Goal: Information Seeking & Learning: Learn about a topic

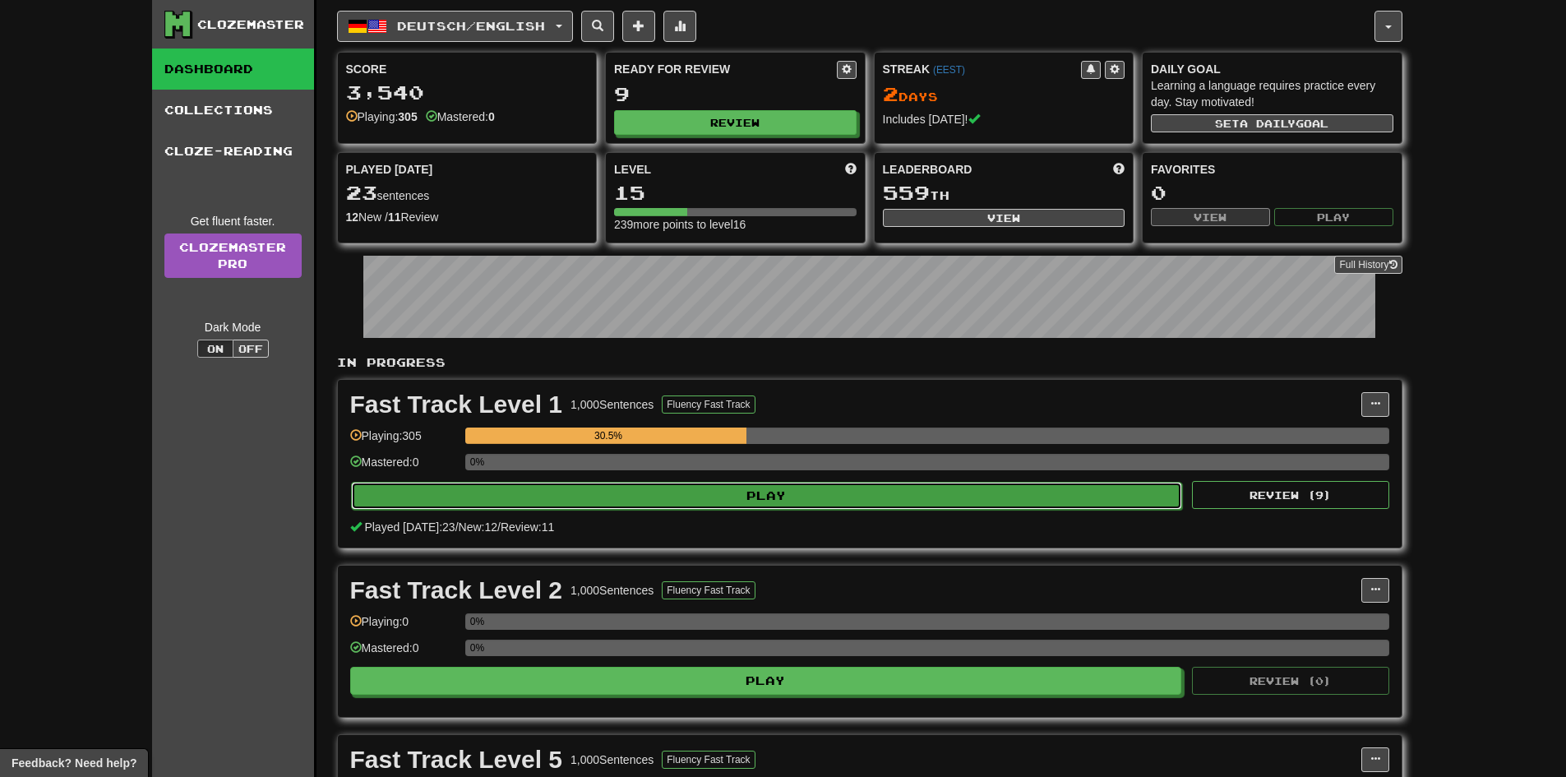
click at [614, 499] on button "Play" at bounding box center [767, 496] width 832 height 28
select select "**"
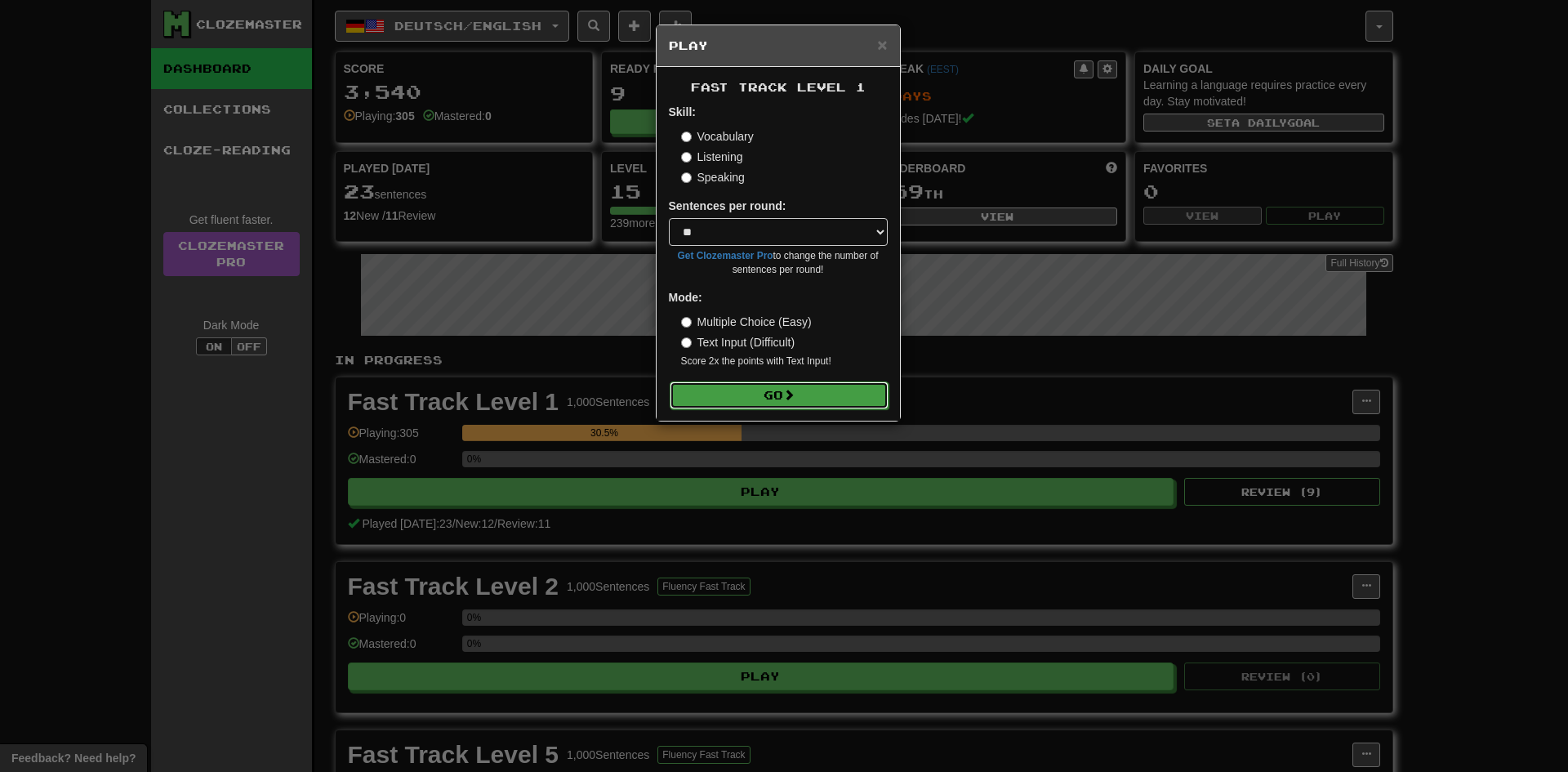
click at [775, 385] on button "Go" at bounding box center [779, 395] width 219 height 28
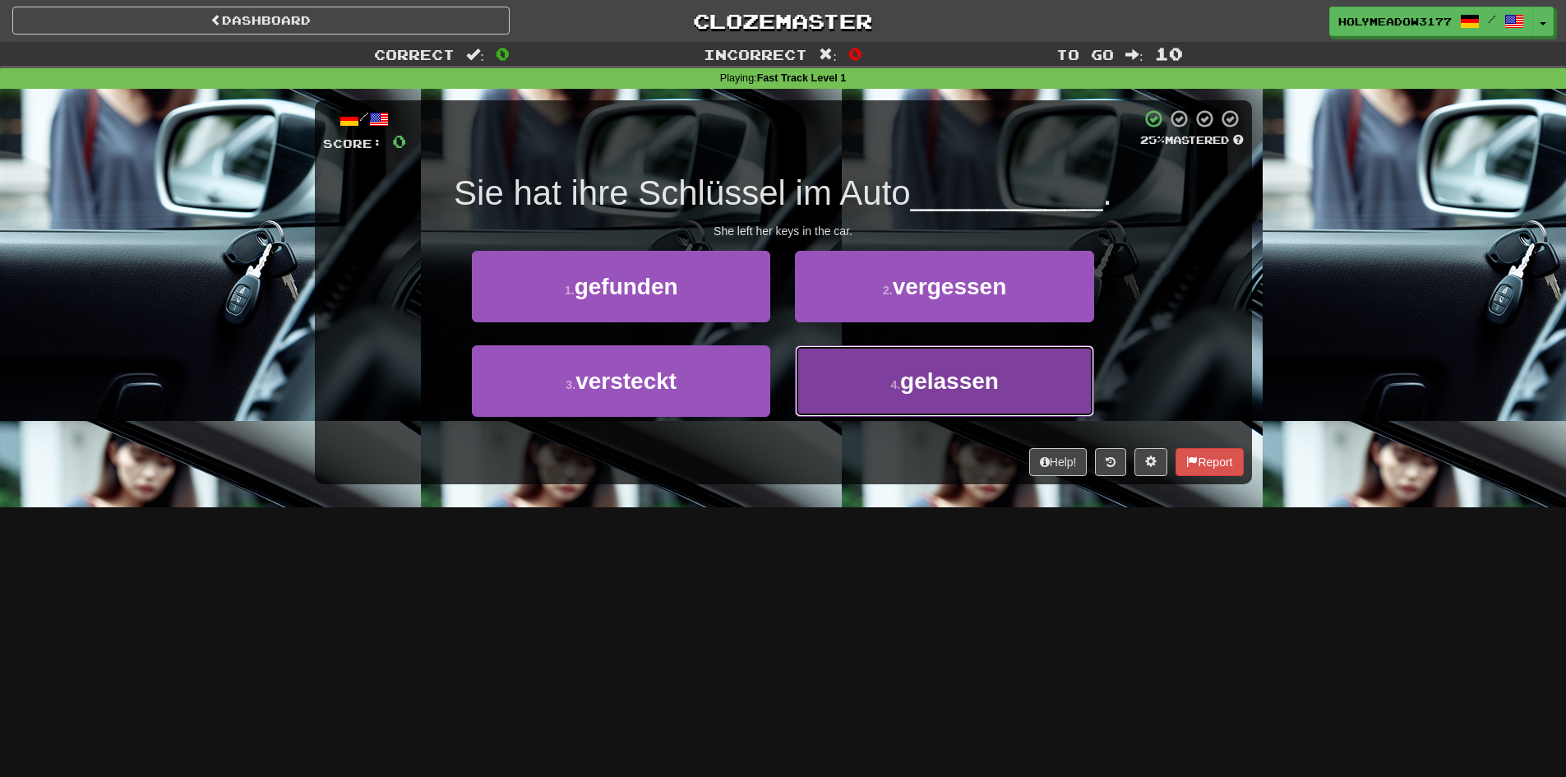
click at [872, 364] on button "4 . gelassen" at bounding box center [944, 381] width 298 height 72
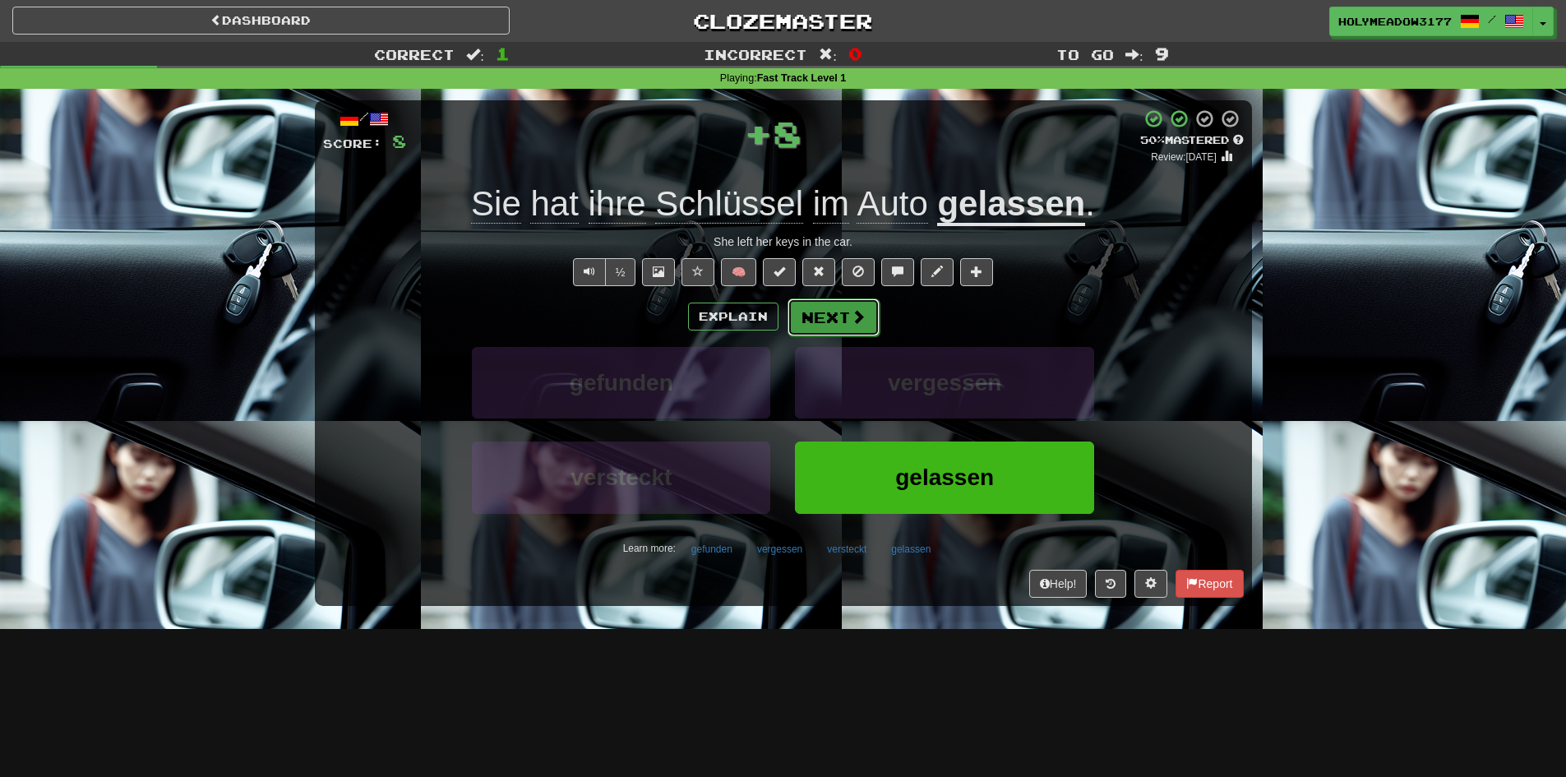
click at [842, 326] on button "Next" at bounding box center [834, 317] width 92 height 38
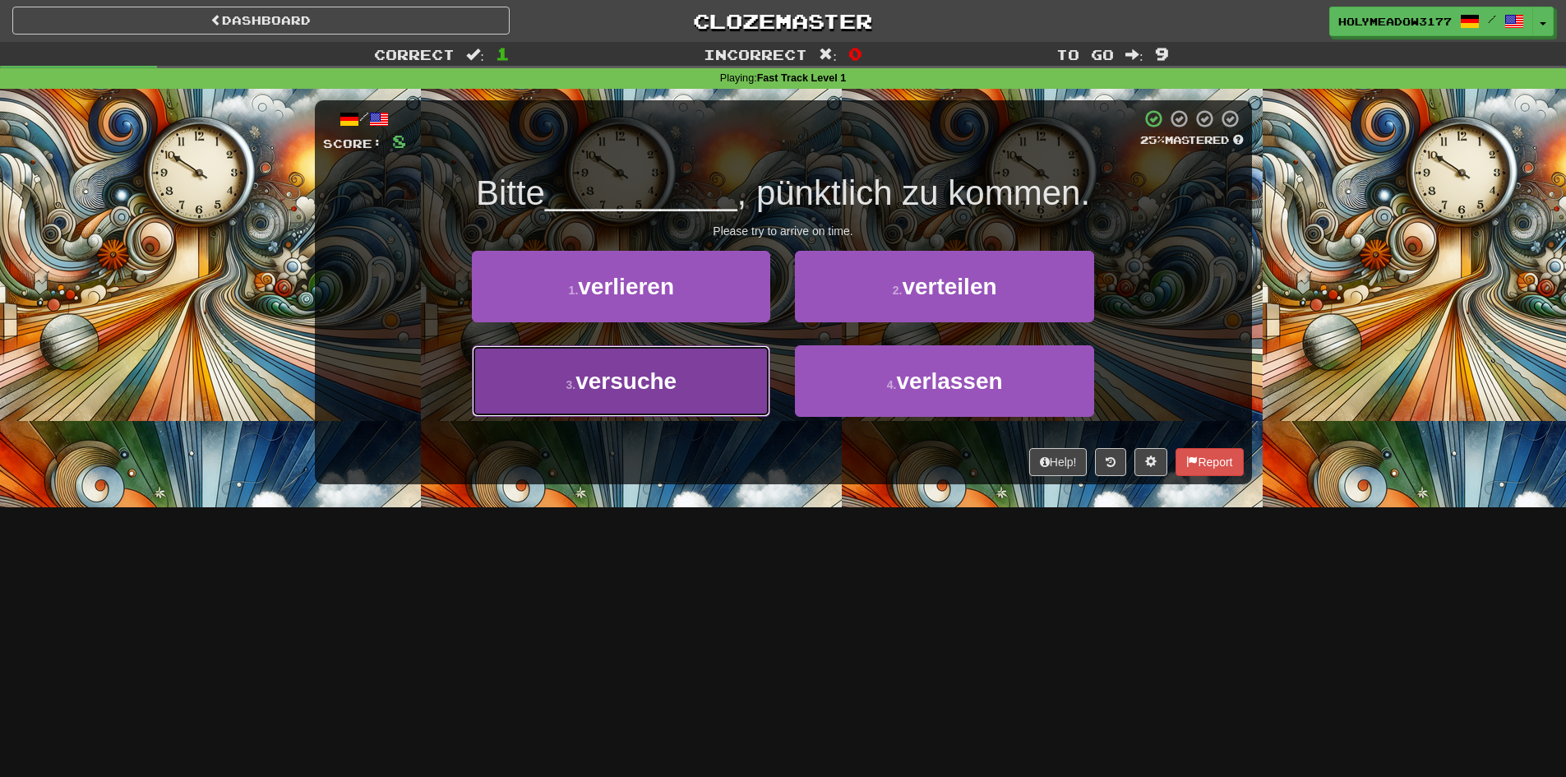
click at [624, 381] on span "versuche" at bounding box center [625, 380] width 101 height 25
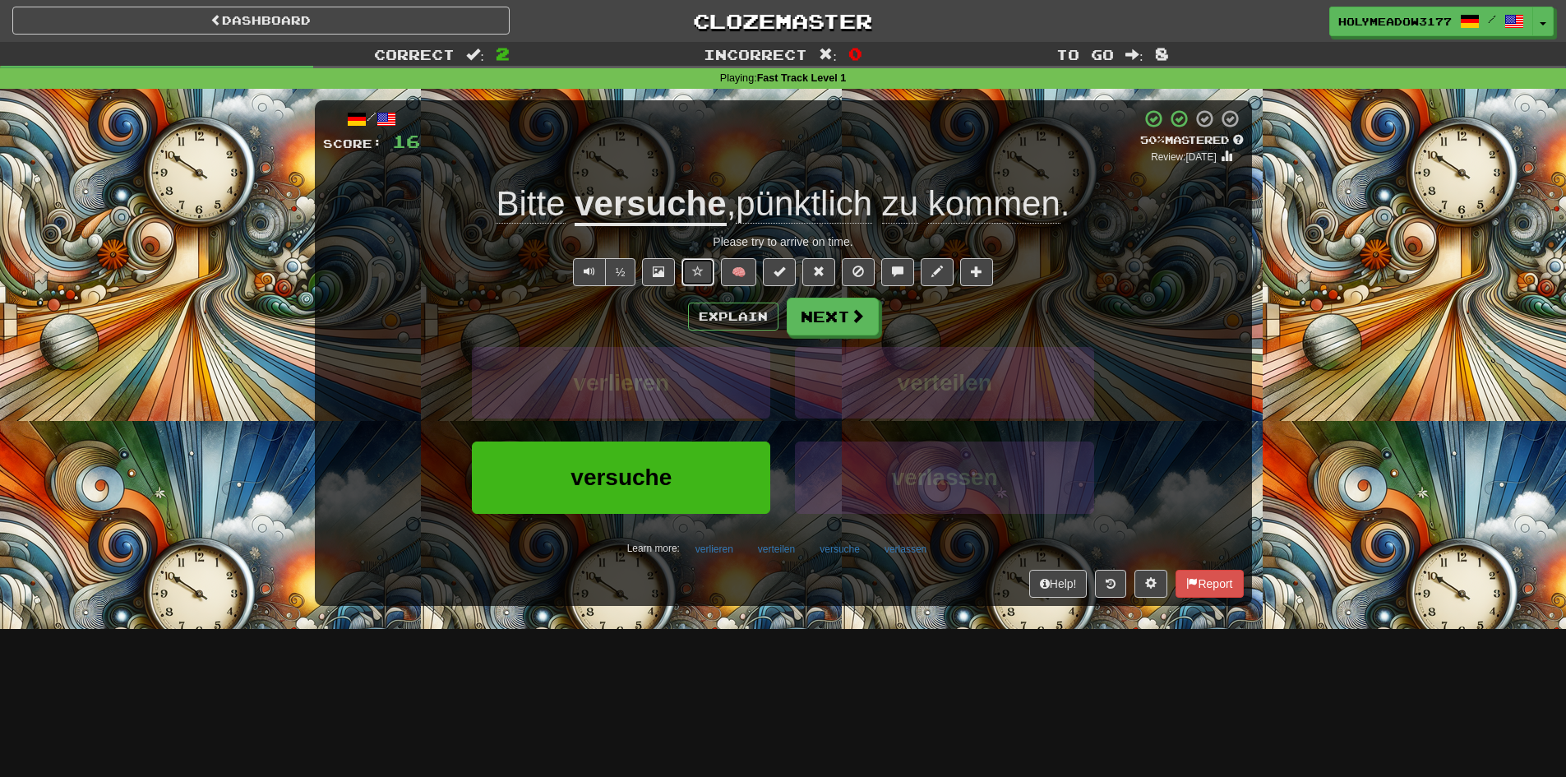
click at [710, 269] on button at bounding box center [698, 272] width 33 height 28
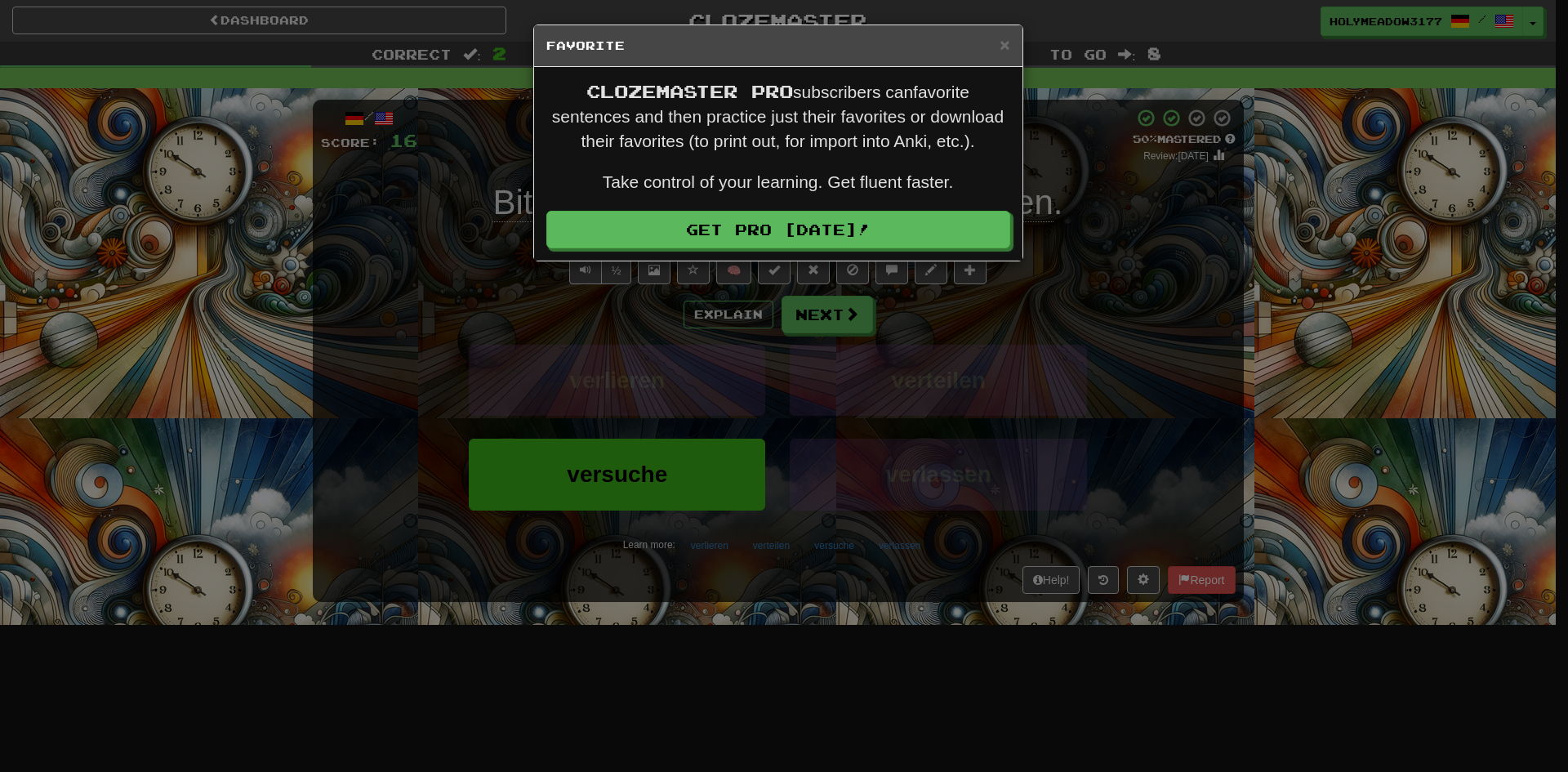
click at [977, 358] on div "× Favorite Clozemaster Pro subscribers can favorite sentences and then practice…" at bounding box center [784, 386] width 1568 height 772
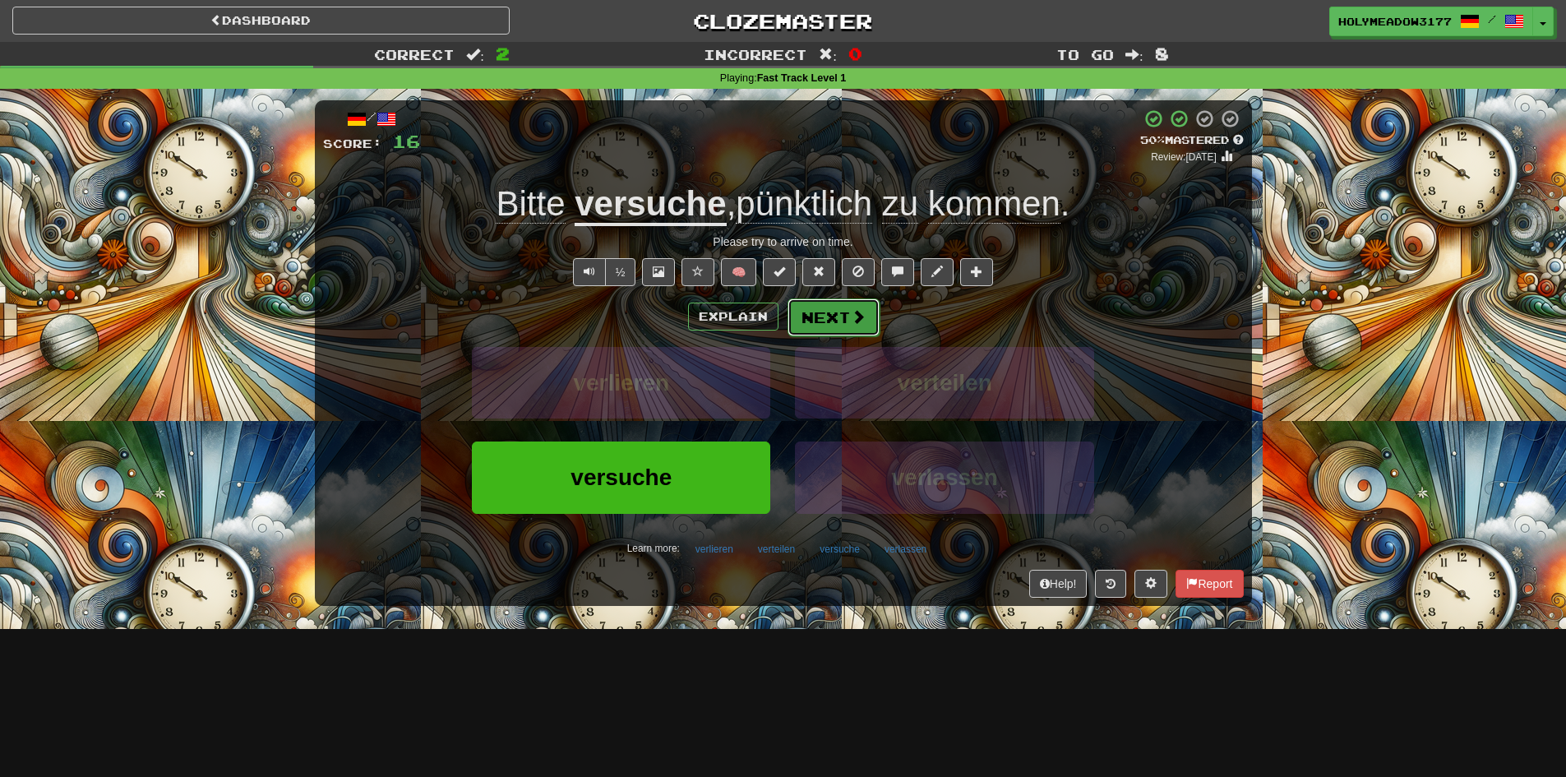
click at [860, 317] on span at bounding box center [858, 316] width 15 height 15
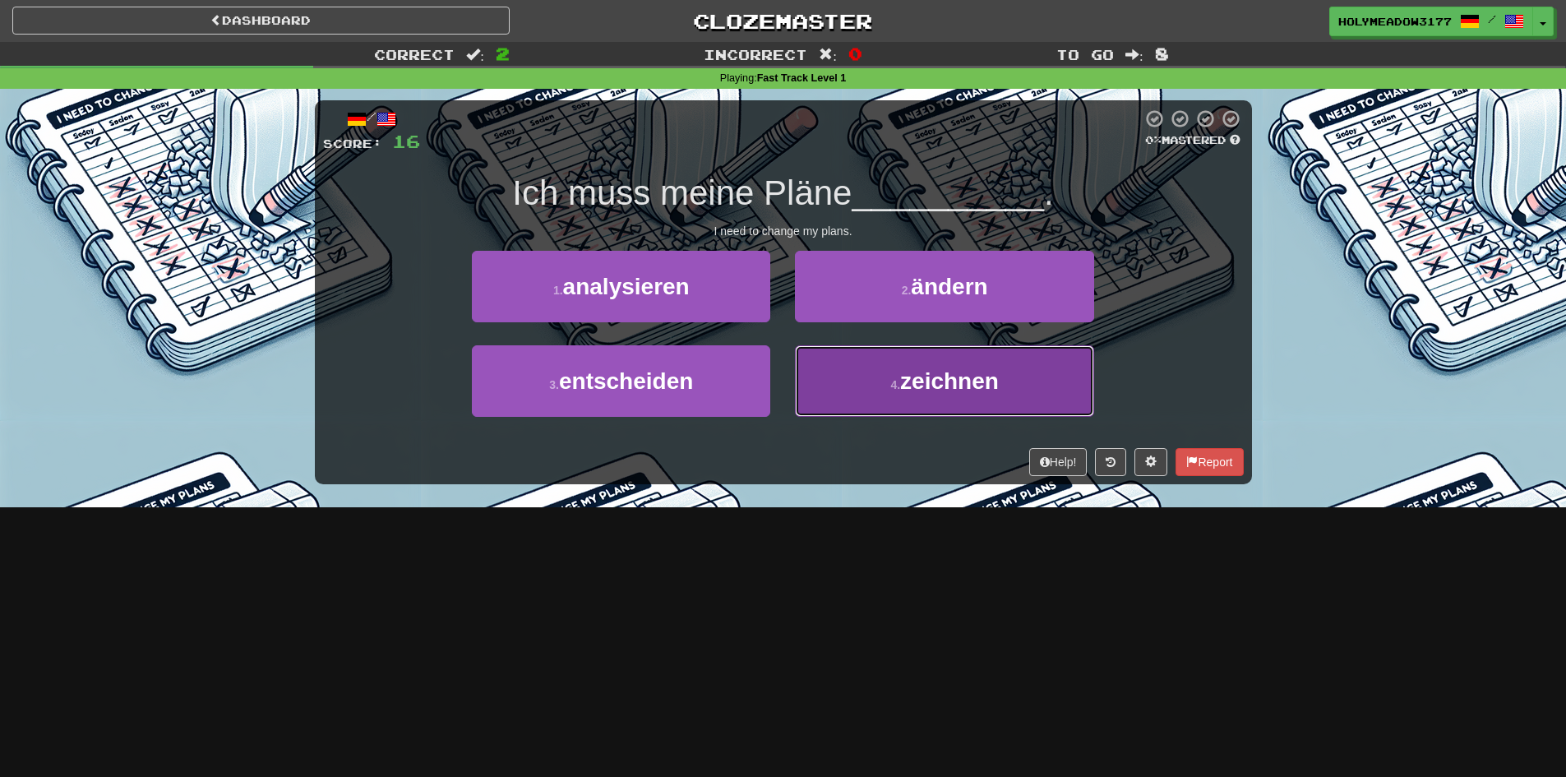
click at [883, 381] on button "4 . zeichnen" at bounding box center [944, 381] width 298 height 72
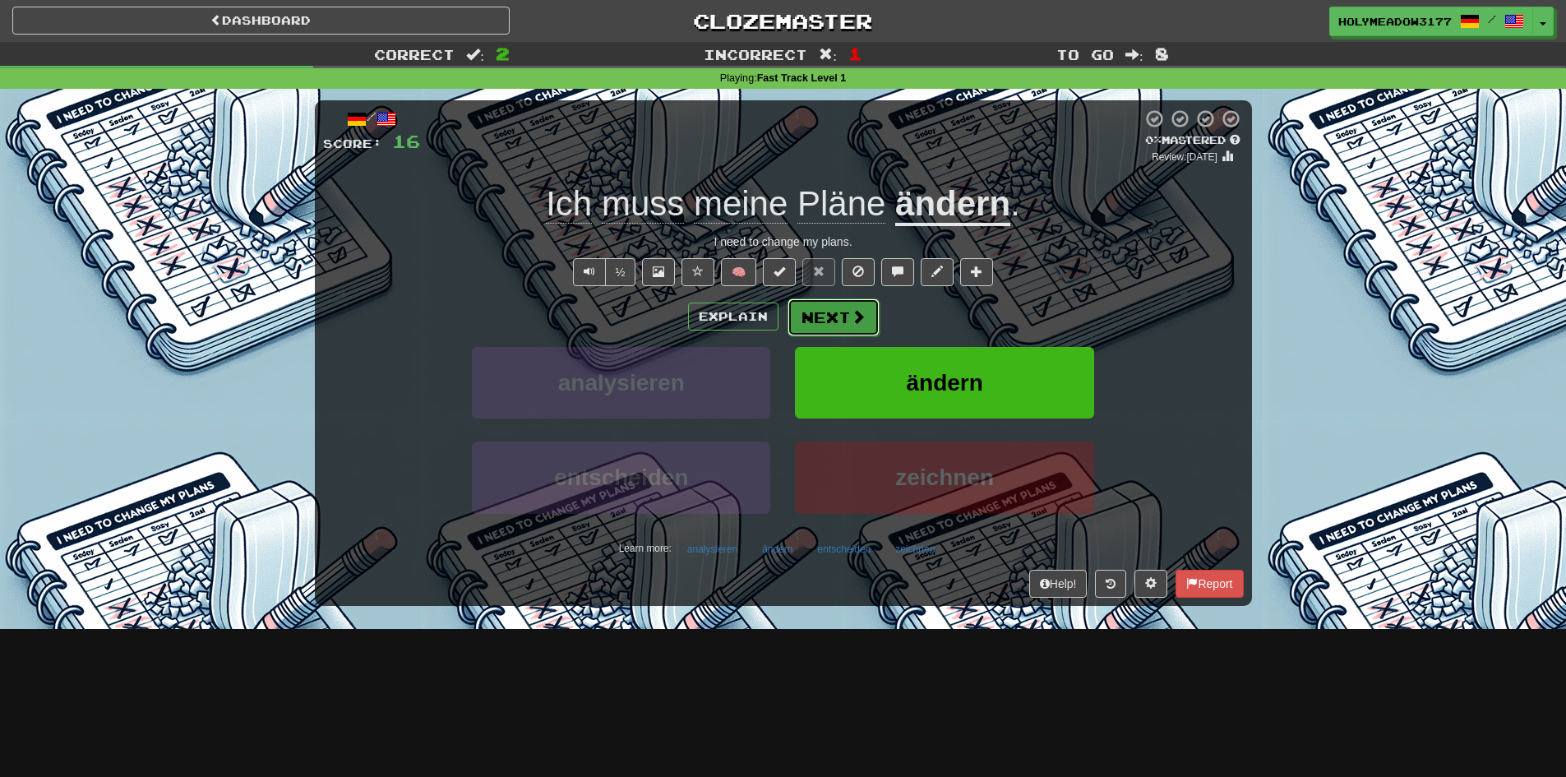
click at [846, 326] on button "Next" at bounding box center [834, 317] width 92 height 38
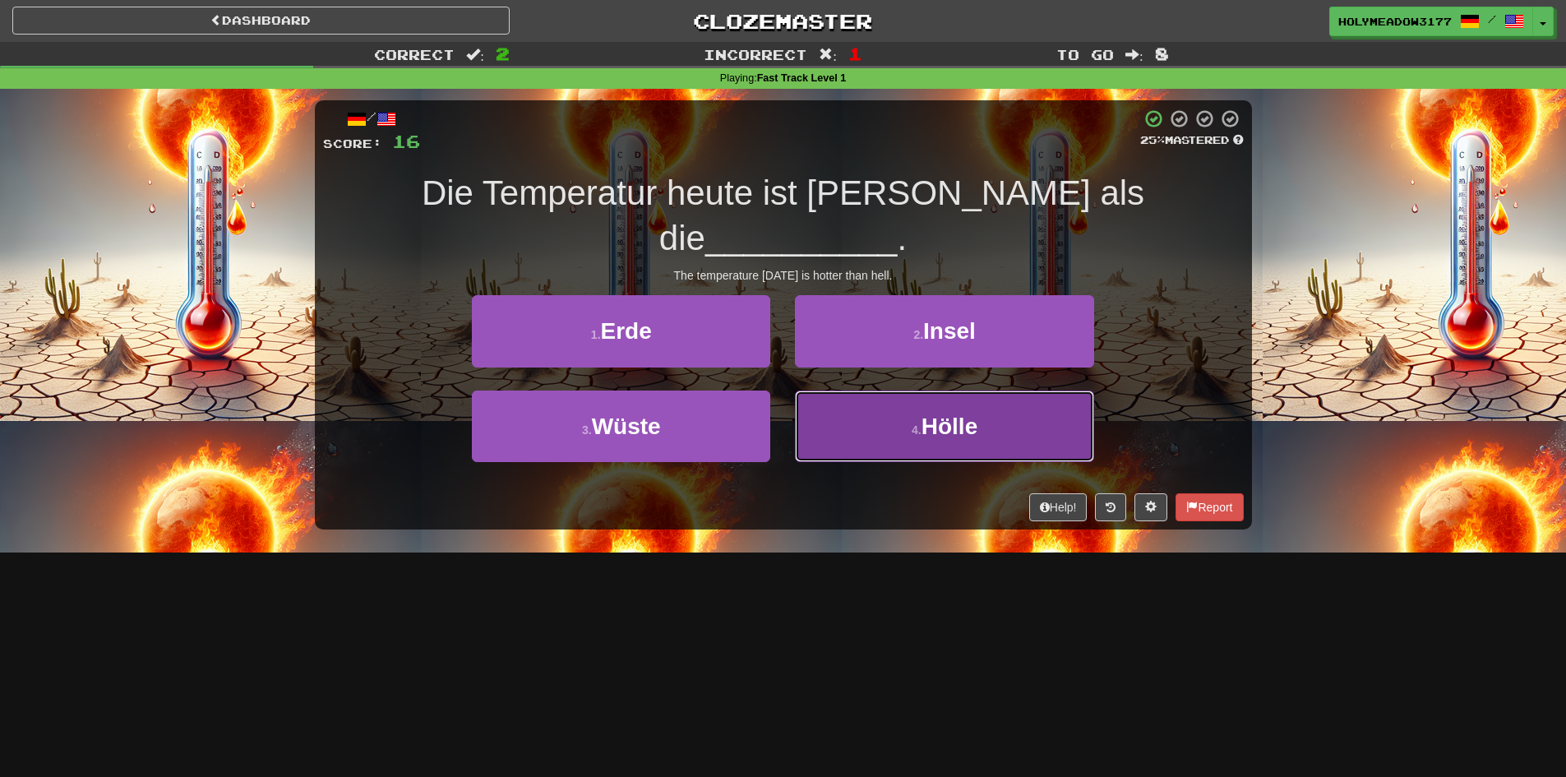
click at [929, 414] on span "Hölle" at bounding box center [950, 426] width 56 height 25
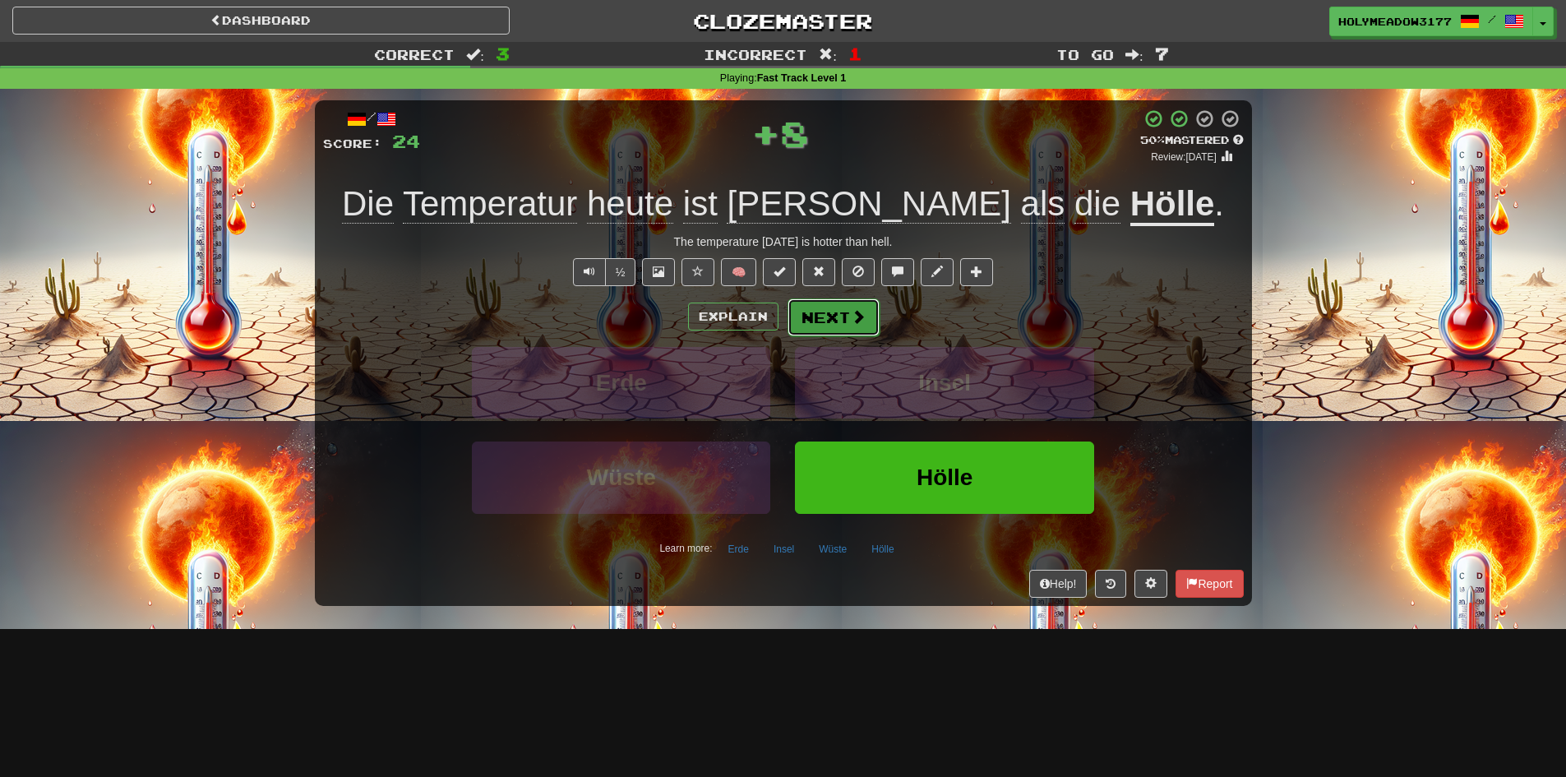
click at [852, 330] on button "Next" at bounding box center [834, 317] width 92 height 38
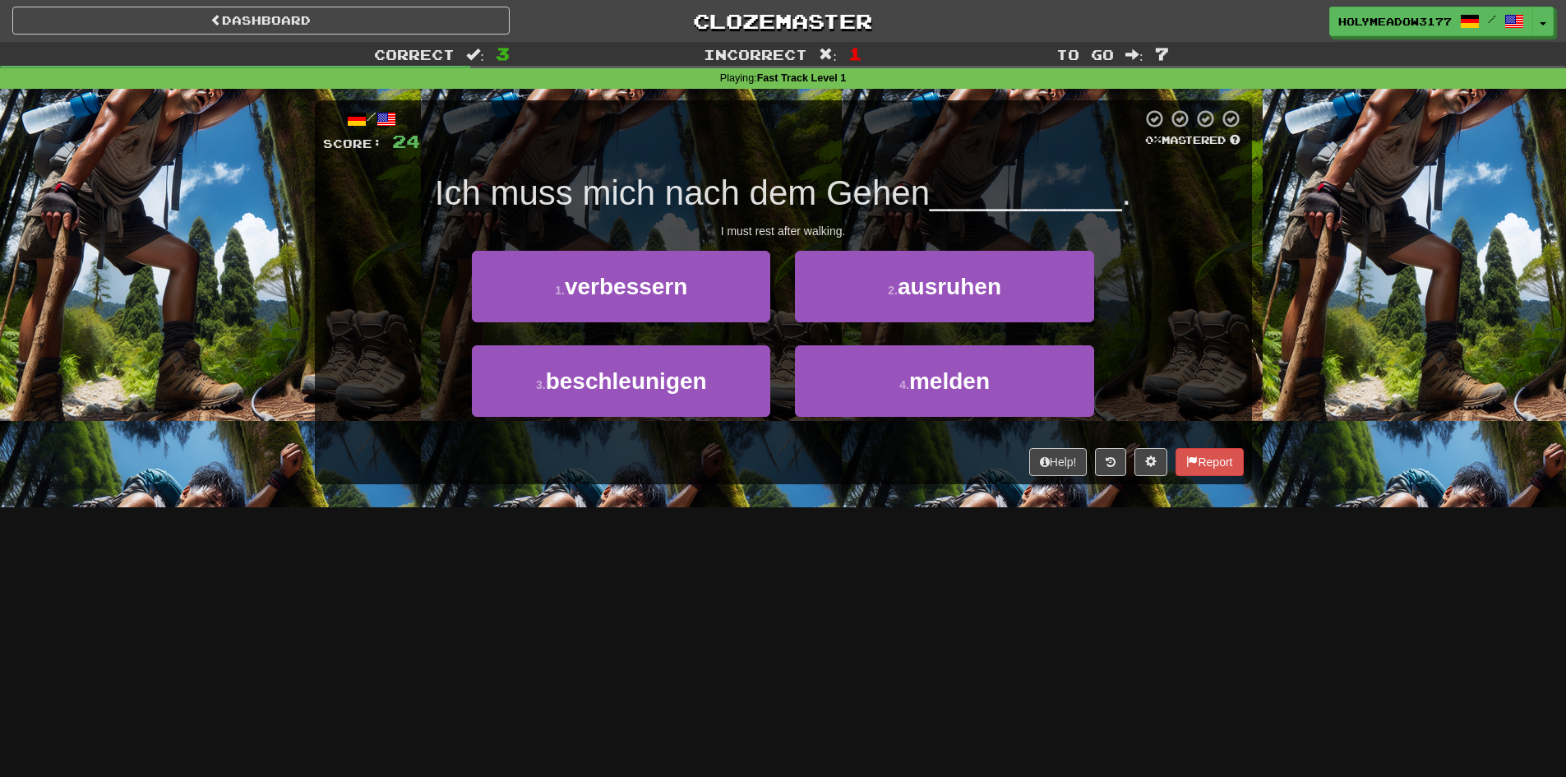
drag, startPoint x: 788, startPoint y: 379, endPoint x: 779, endPoint y: 407, distance: 29.6
click at [779, 407] on div "3 . beschleunigen 4 . melden" at bounding box center [783, 392] width 970 height 95
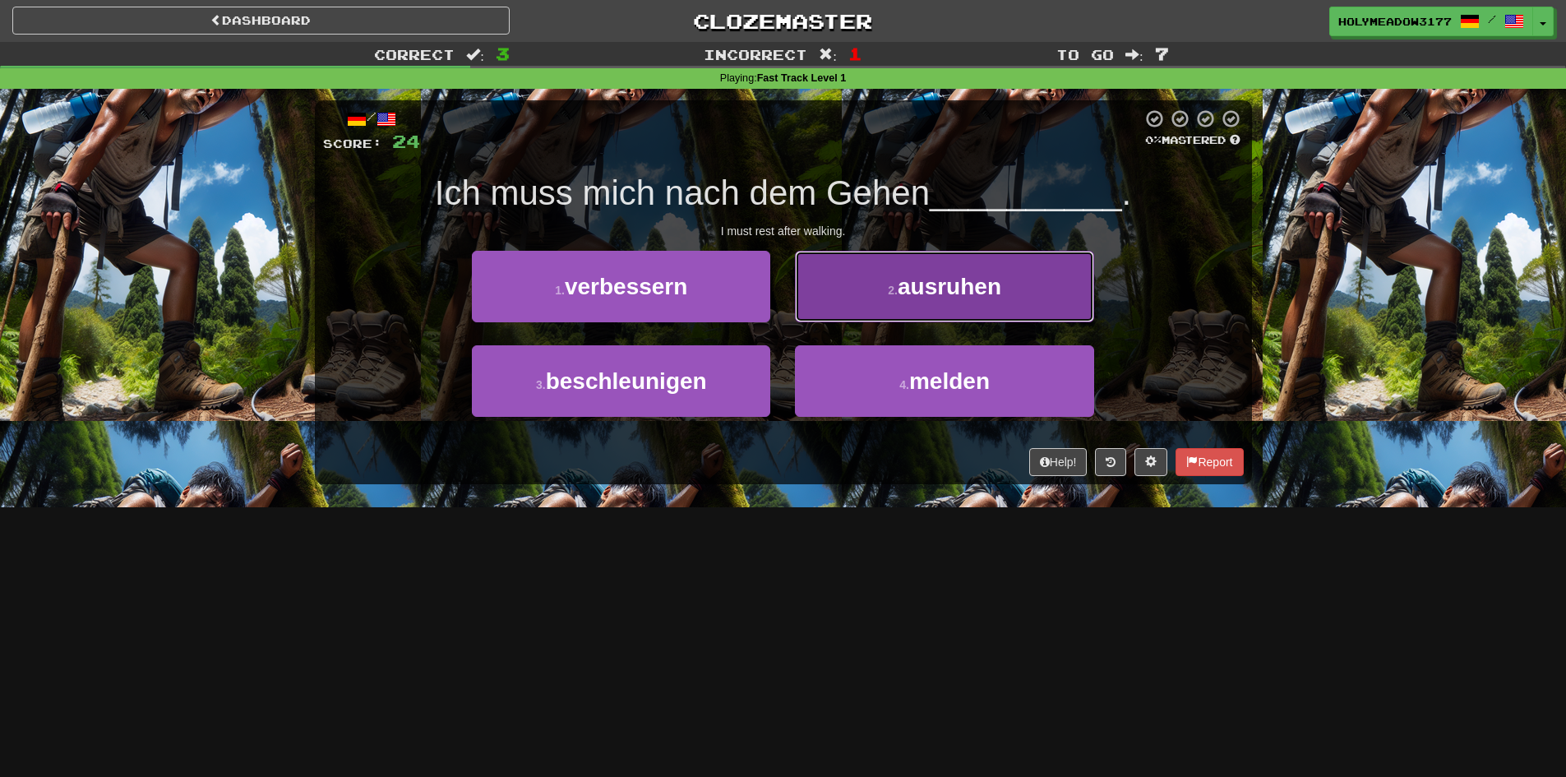
click at [894, 299] on button "2 . ausruhen" at bounding box center [944, 287] width 298 height 72
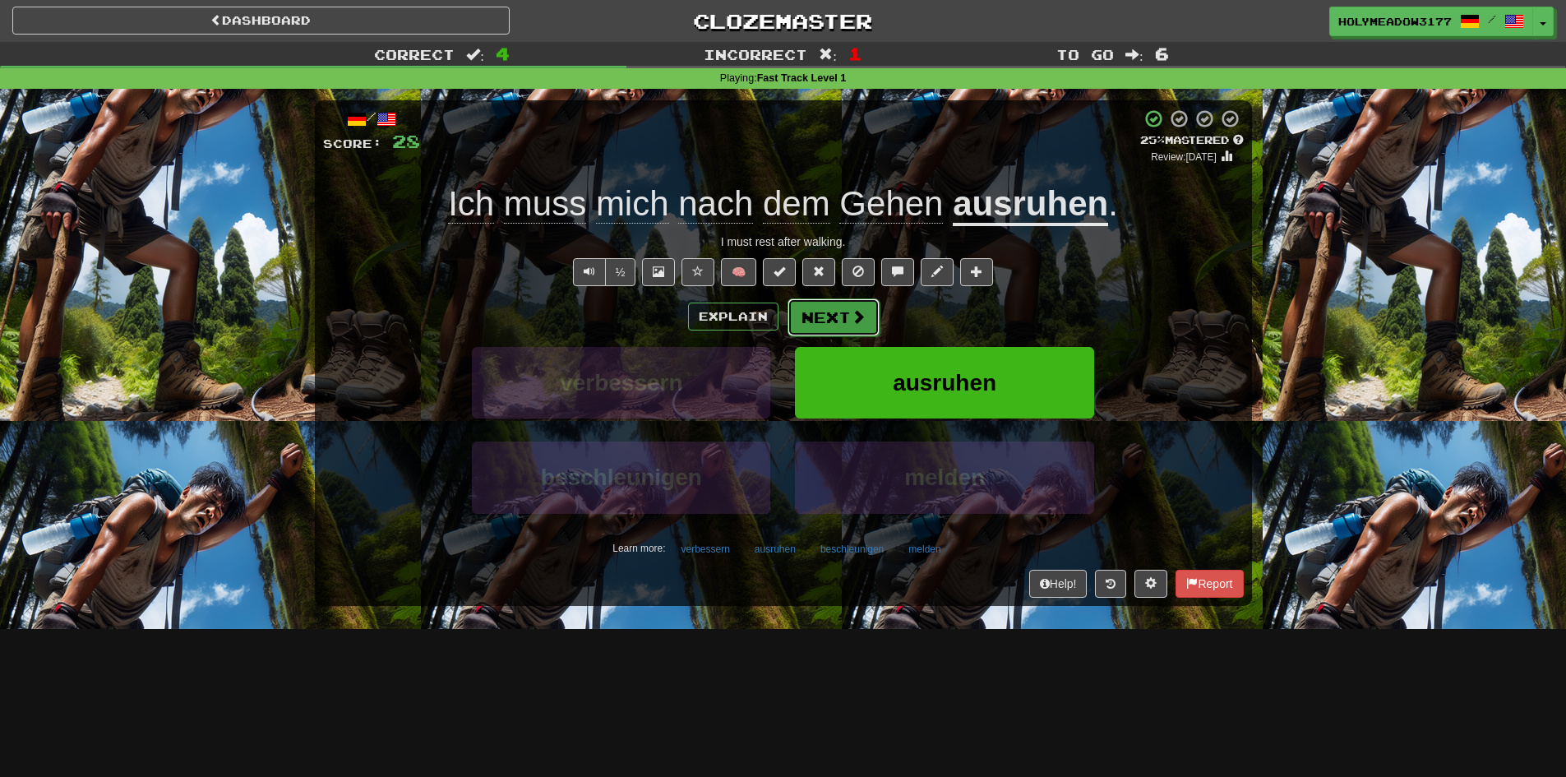
click at [801, 316] on button "Next" at bounding box center [834, 317] width 92 height 38
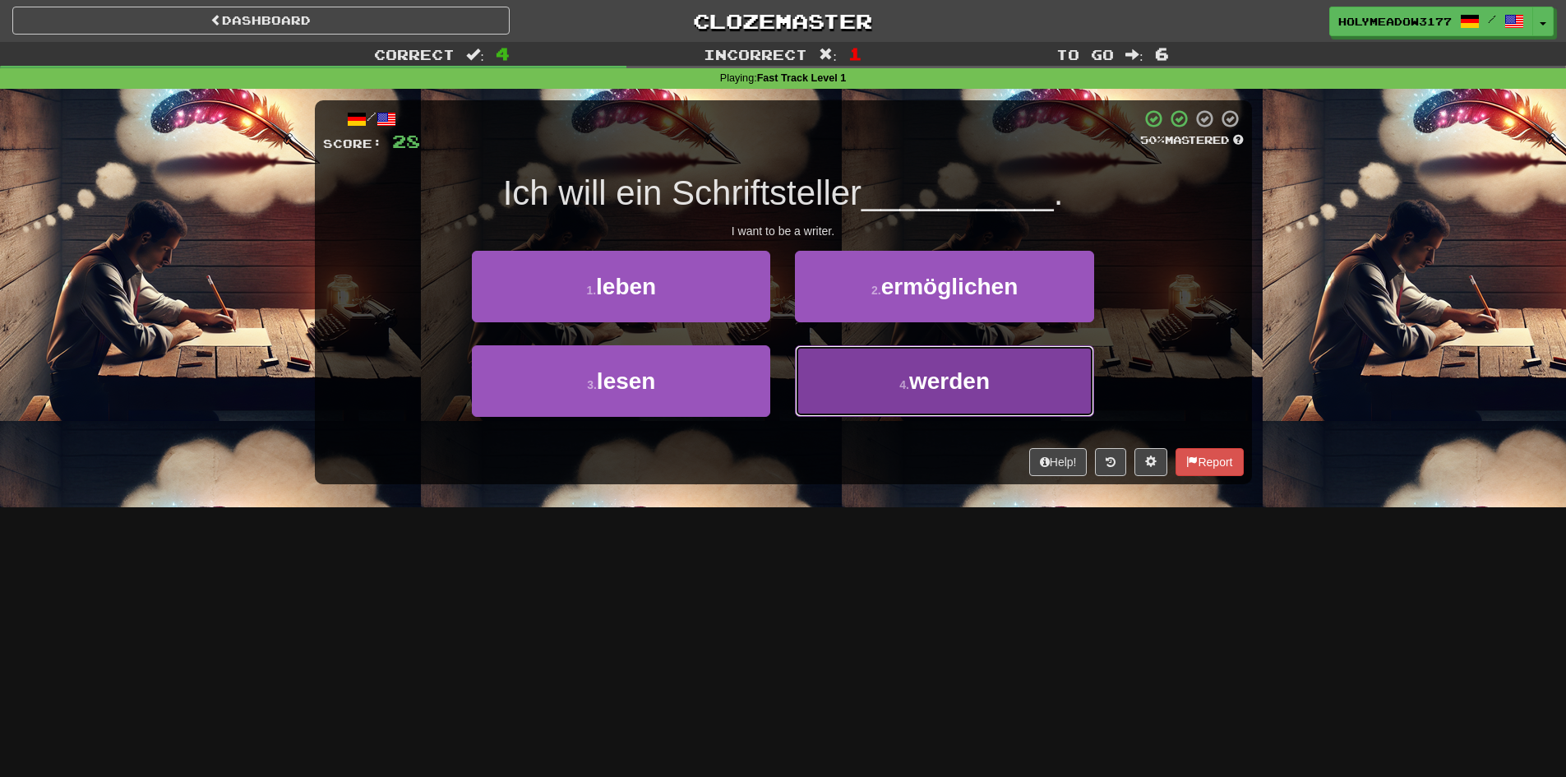
click at [821, 391] on button "4 . werden" at bounding box center [944, 381] width 298 height 72
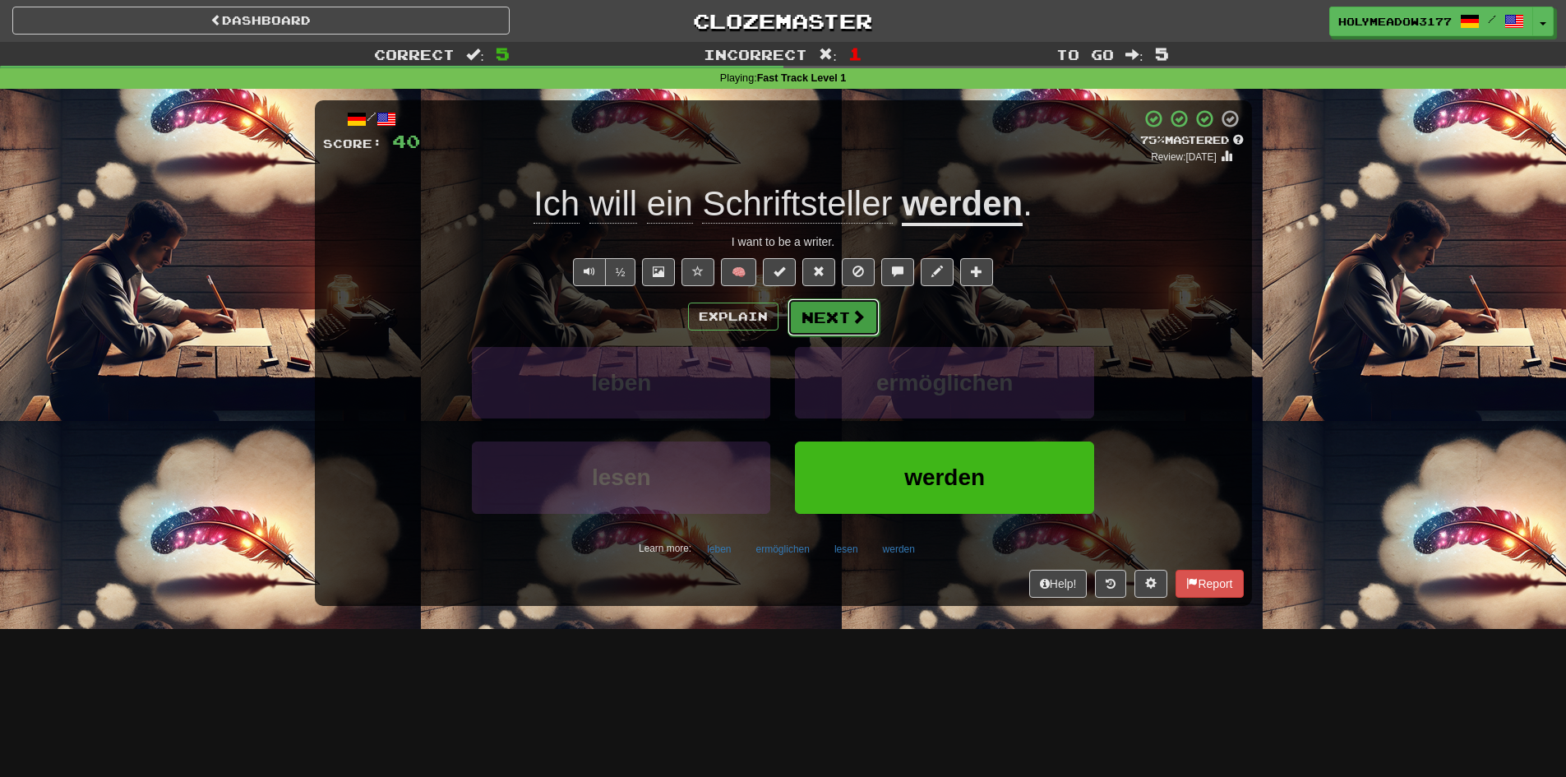
click at [799, 319] on button "Next" at bounding box center [834, 317] width 92 height 38
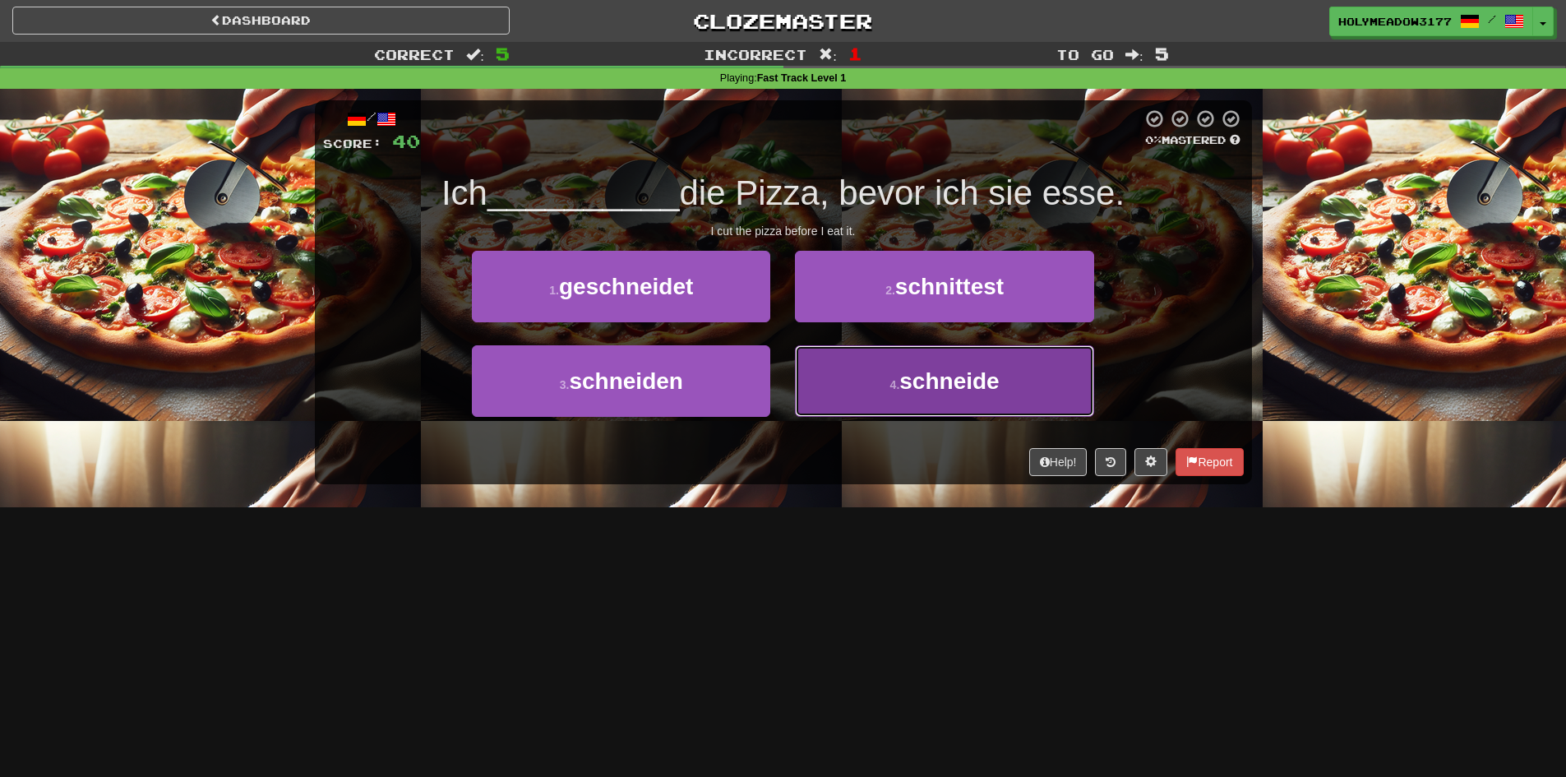
click at [904, 388] on span "schneide" at bounding box center [948, 380] width 99 height 25
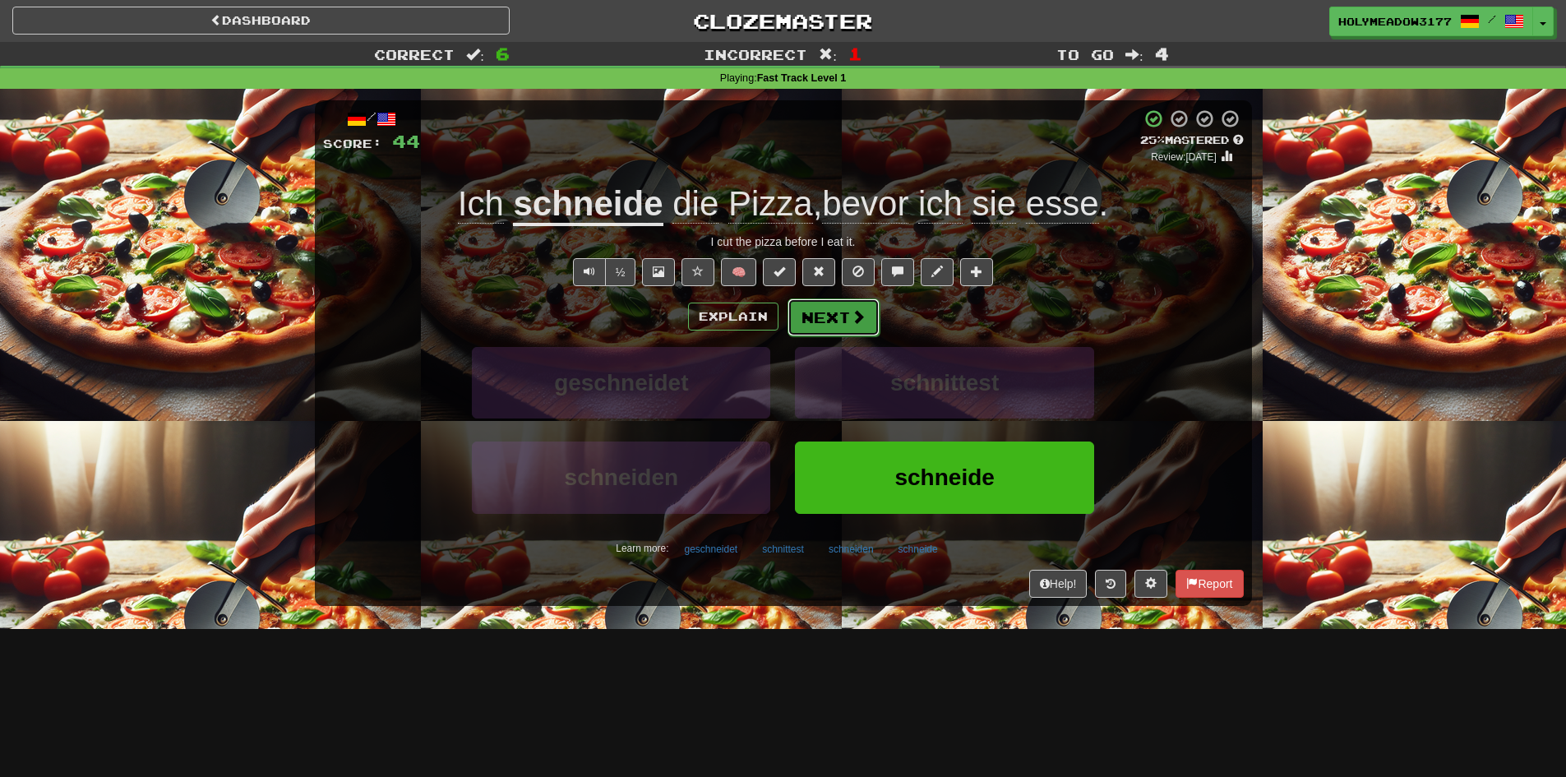
click at [825, 324] on button "Next" at bounding box center [834, 317] width 92 height 38
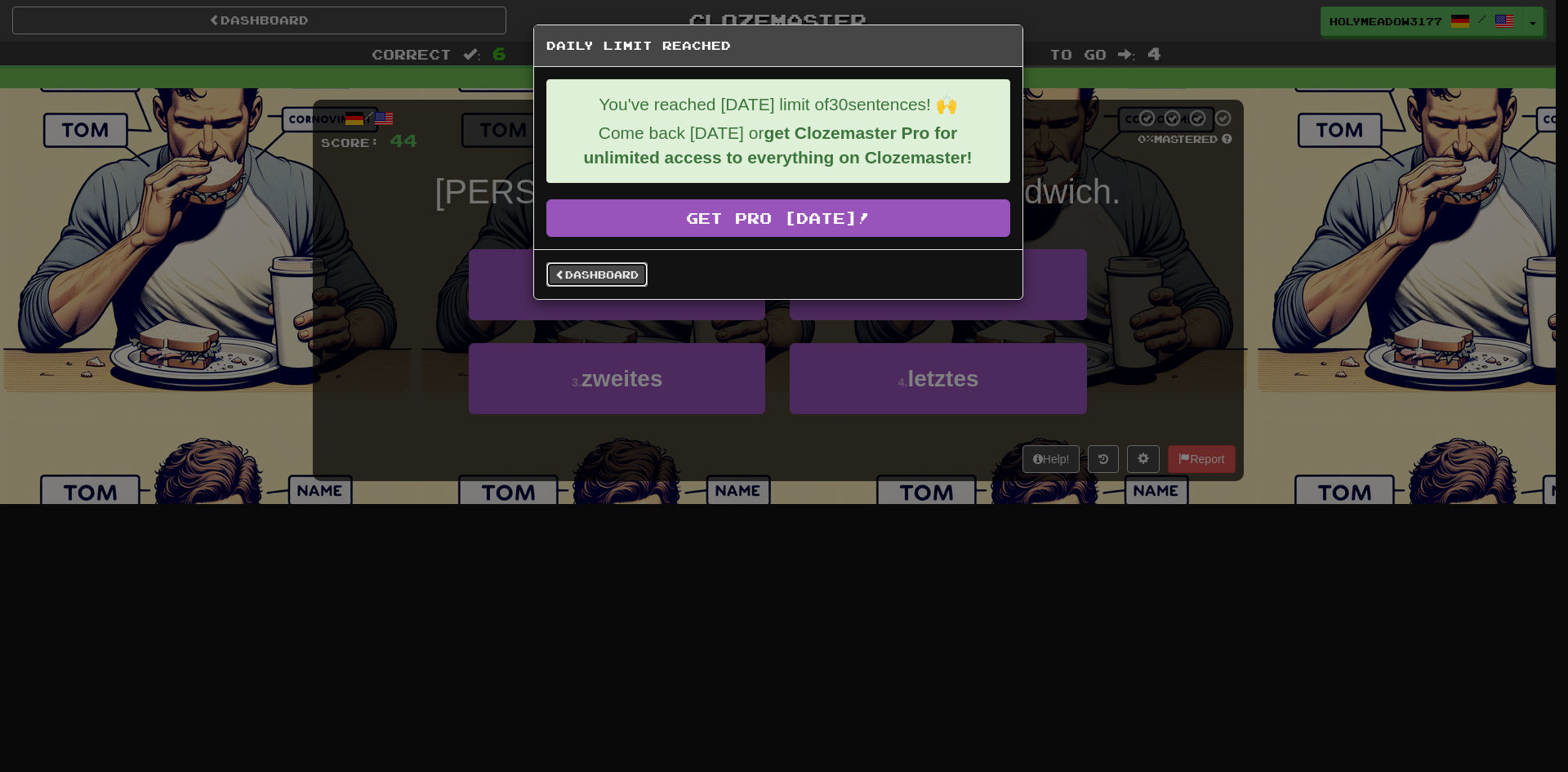
click at [587, 276] on link "Dashboard" at bounding box center [597, 274] width 101 height 25
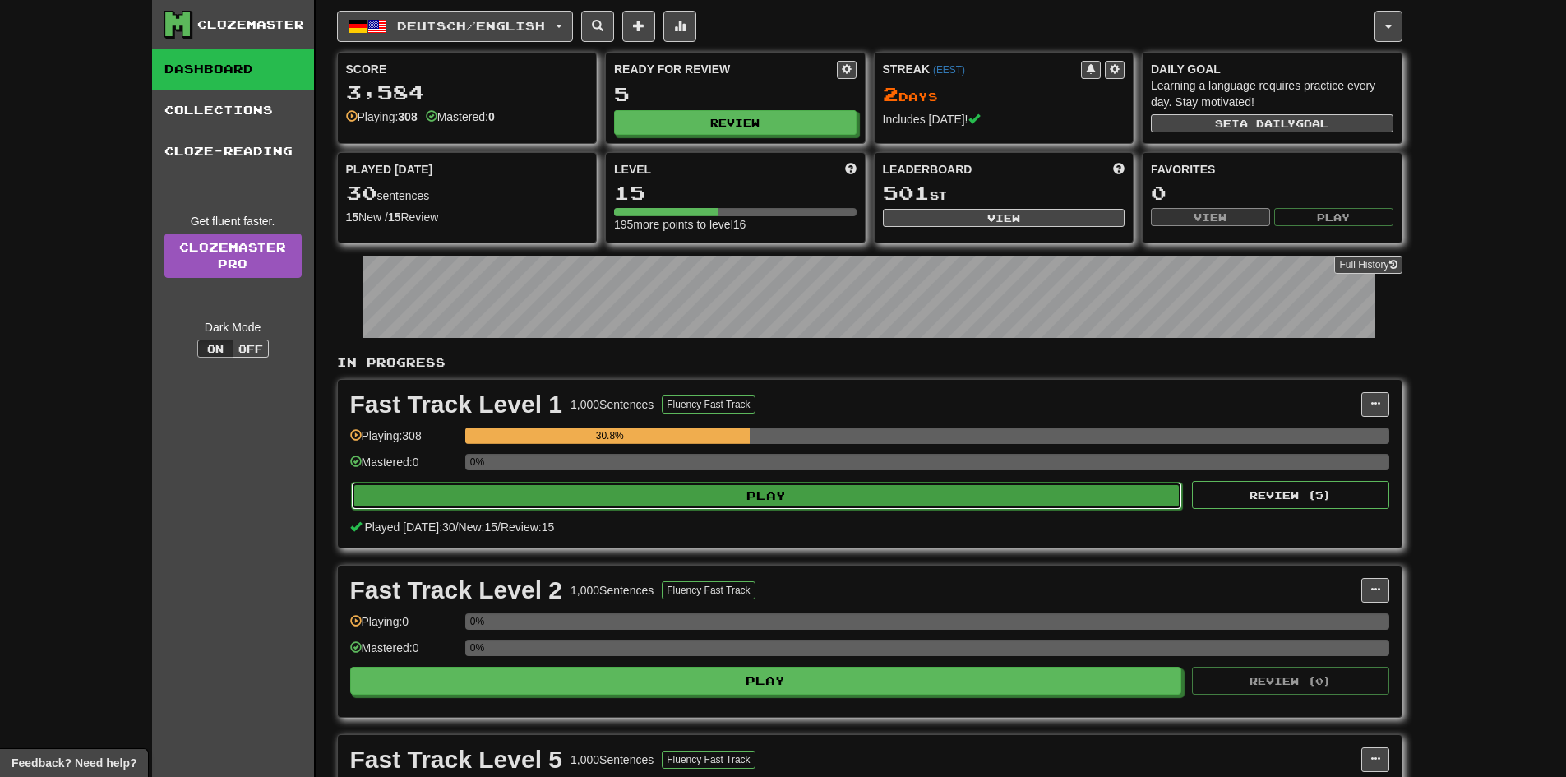
click at [753, 485] on button "Play" at bounding box center [767, 496] width 832 height 28
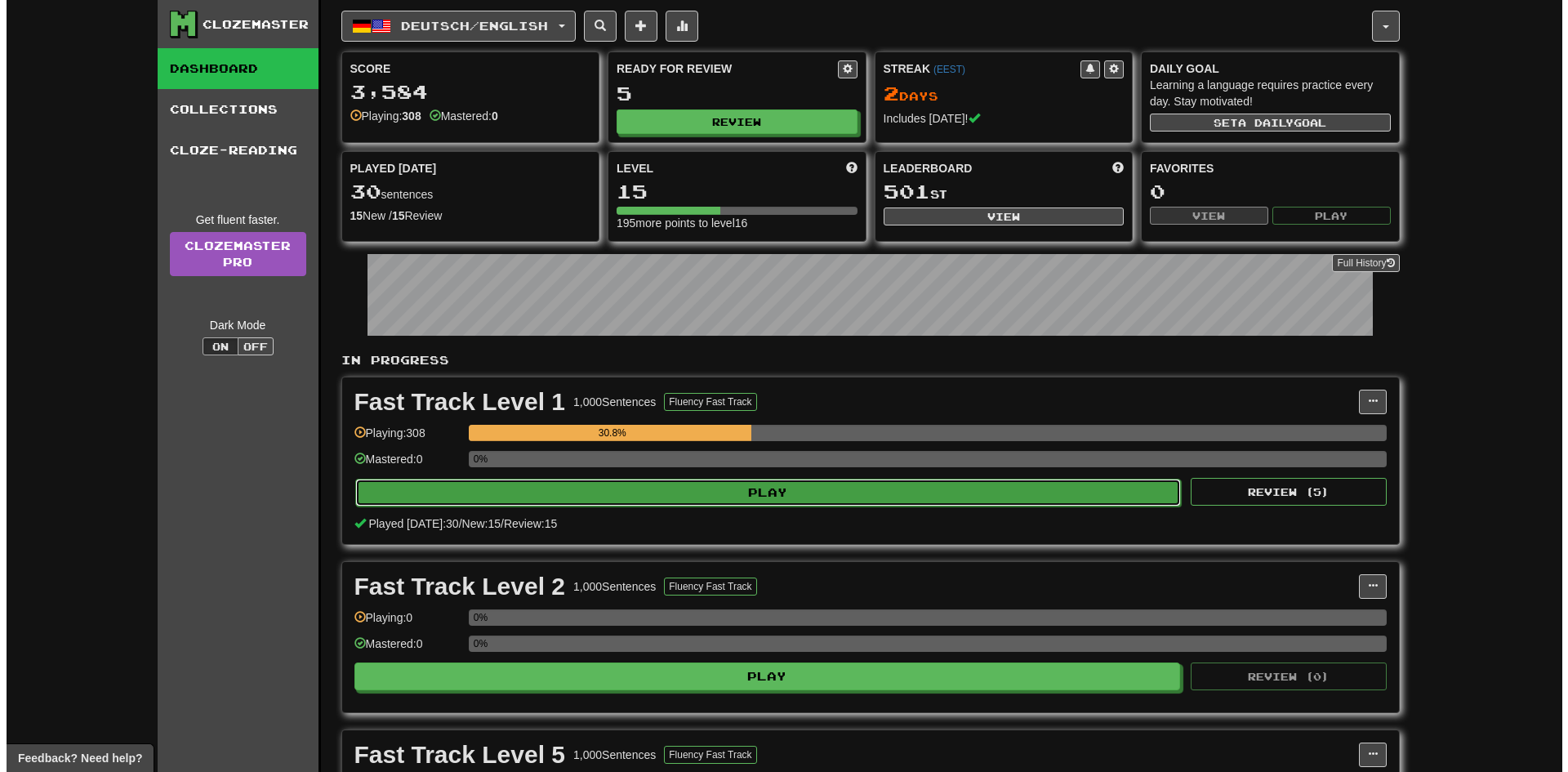
select select "**"
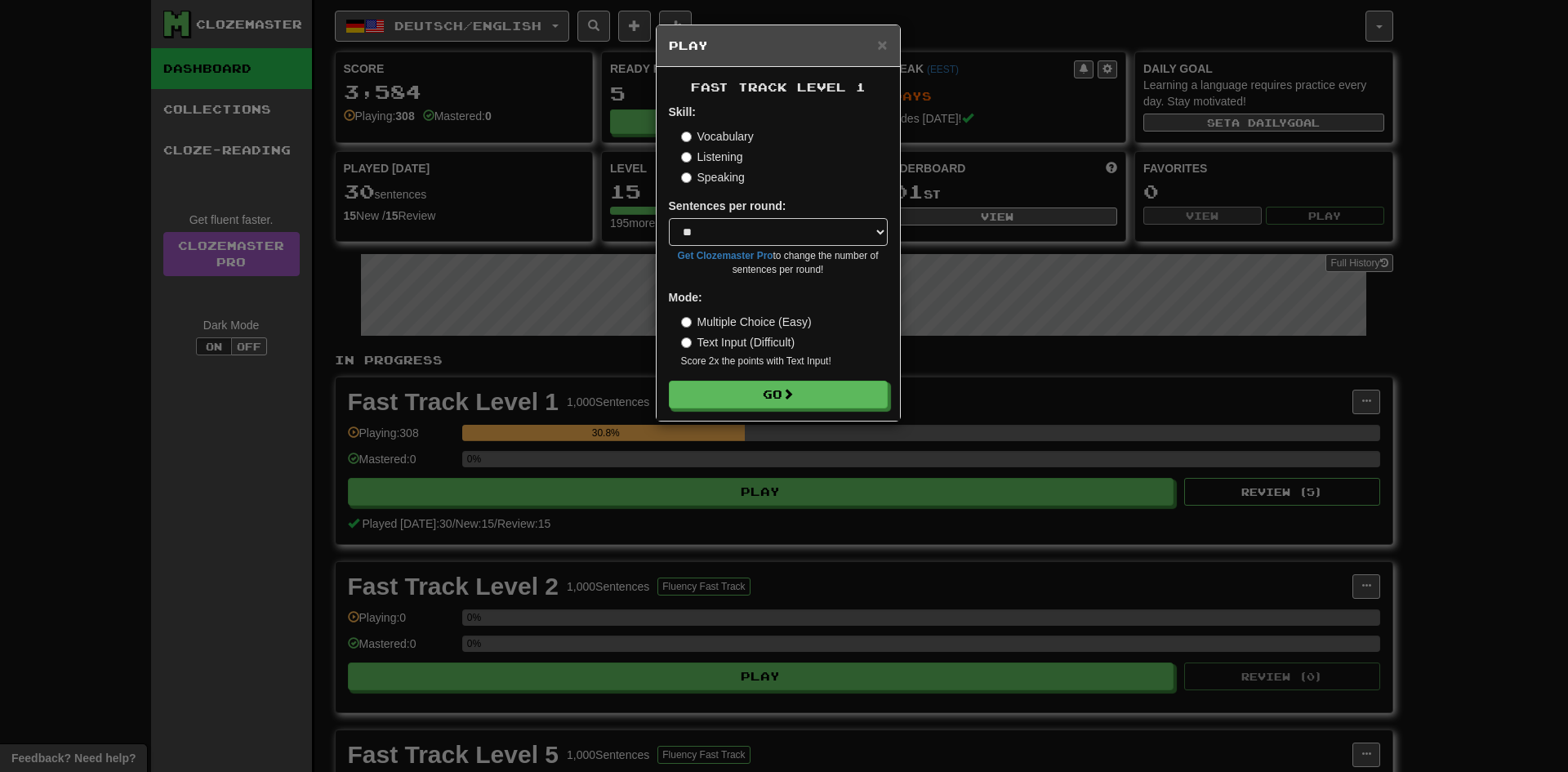
click at [732, 160] on label "Listening" at bounding box center [712, 157] width 62 height 16
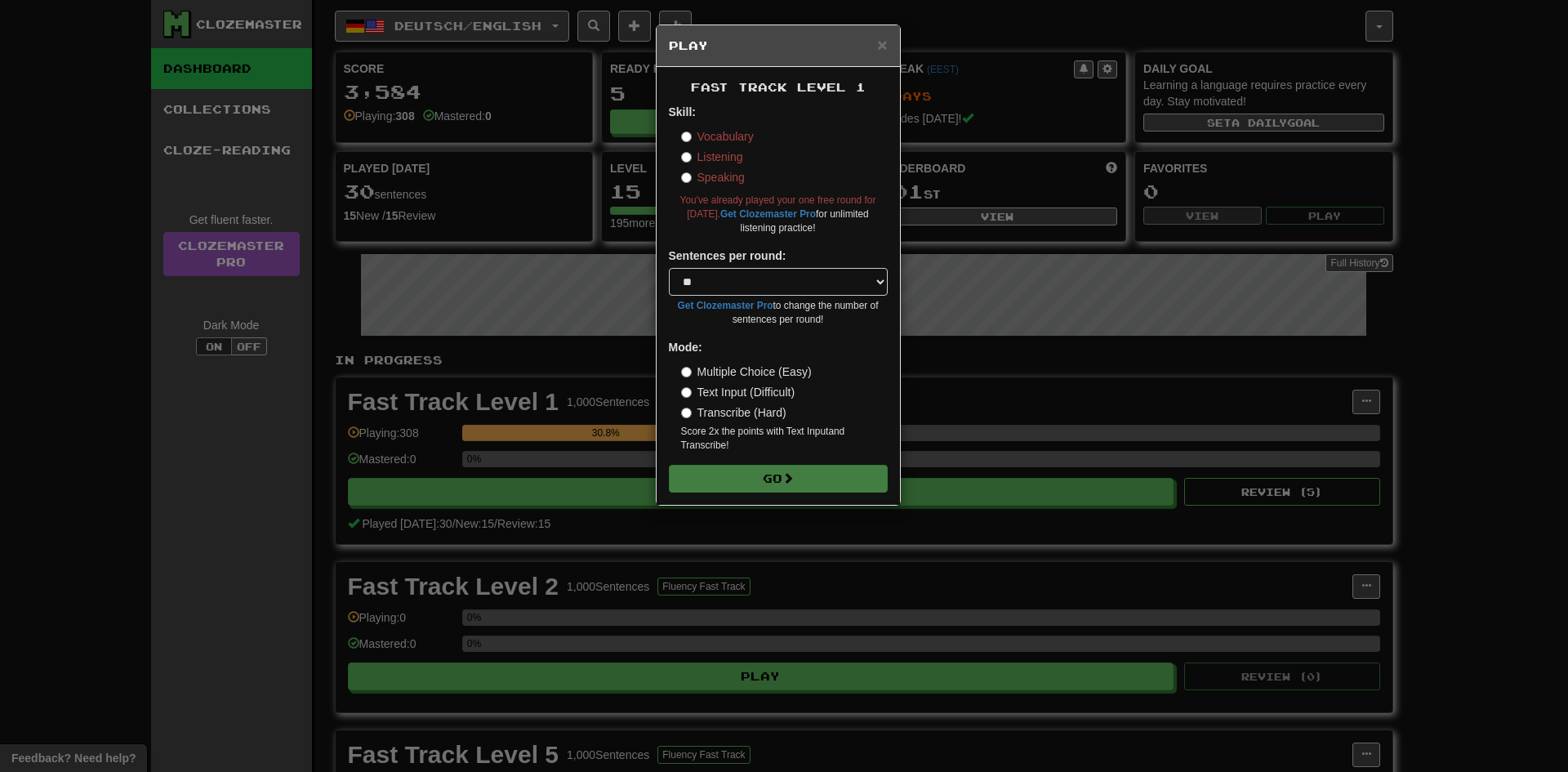
click at [731, 172] on label "Speaking" at bounding box center [713, 177] width 64 height 16
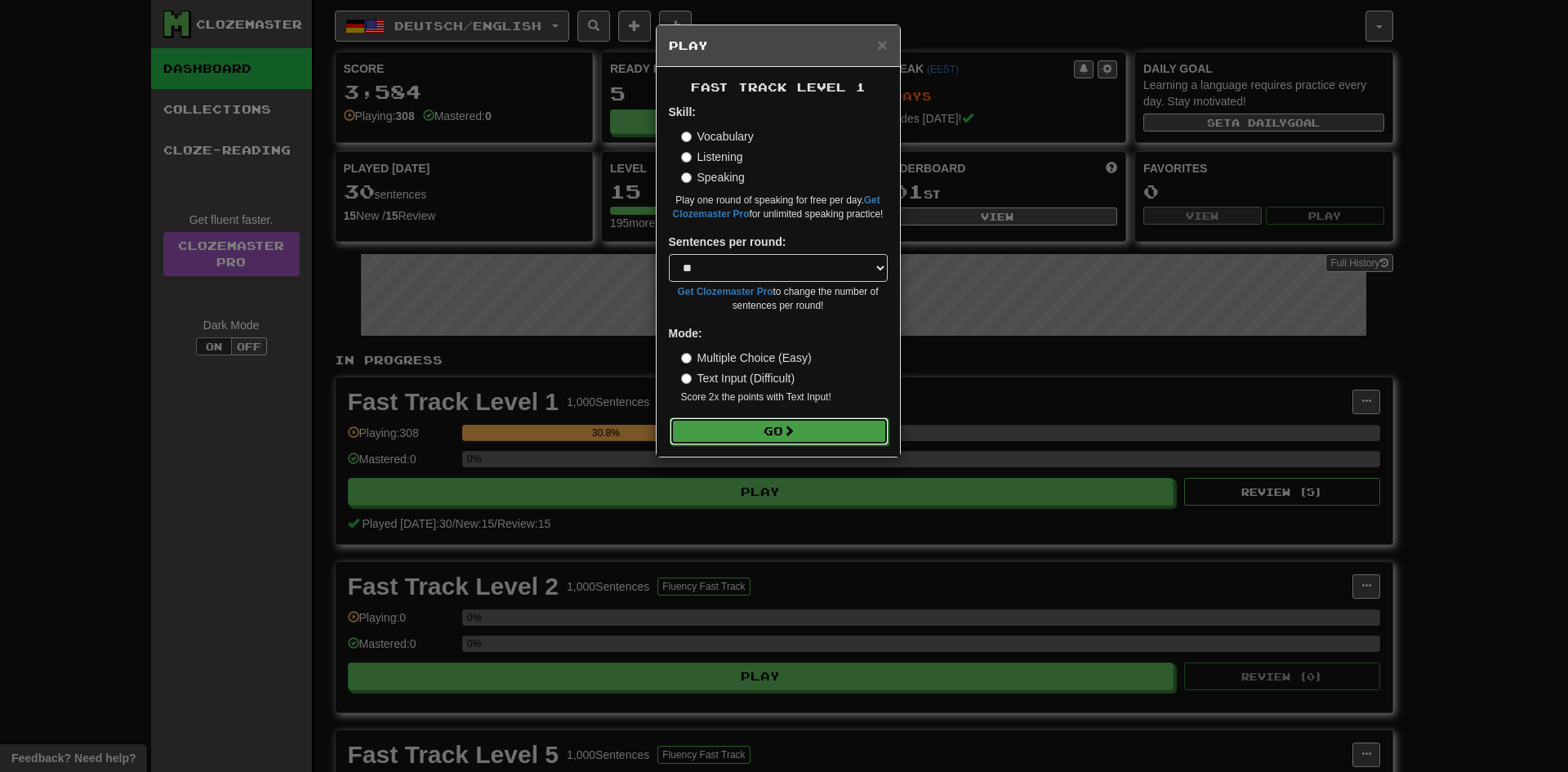
click at [805, 441] on button "Go" at bounding box center [779, 431] width 219 height 28
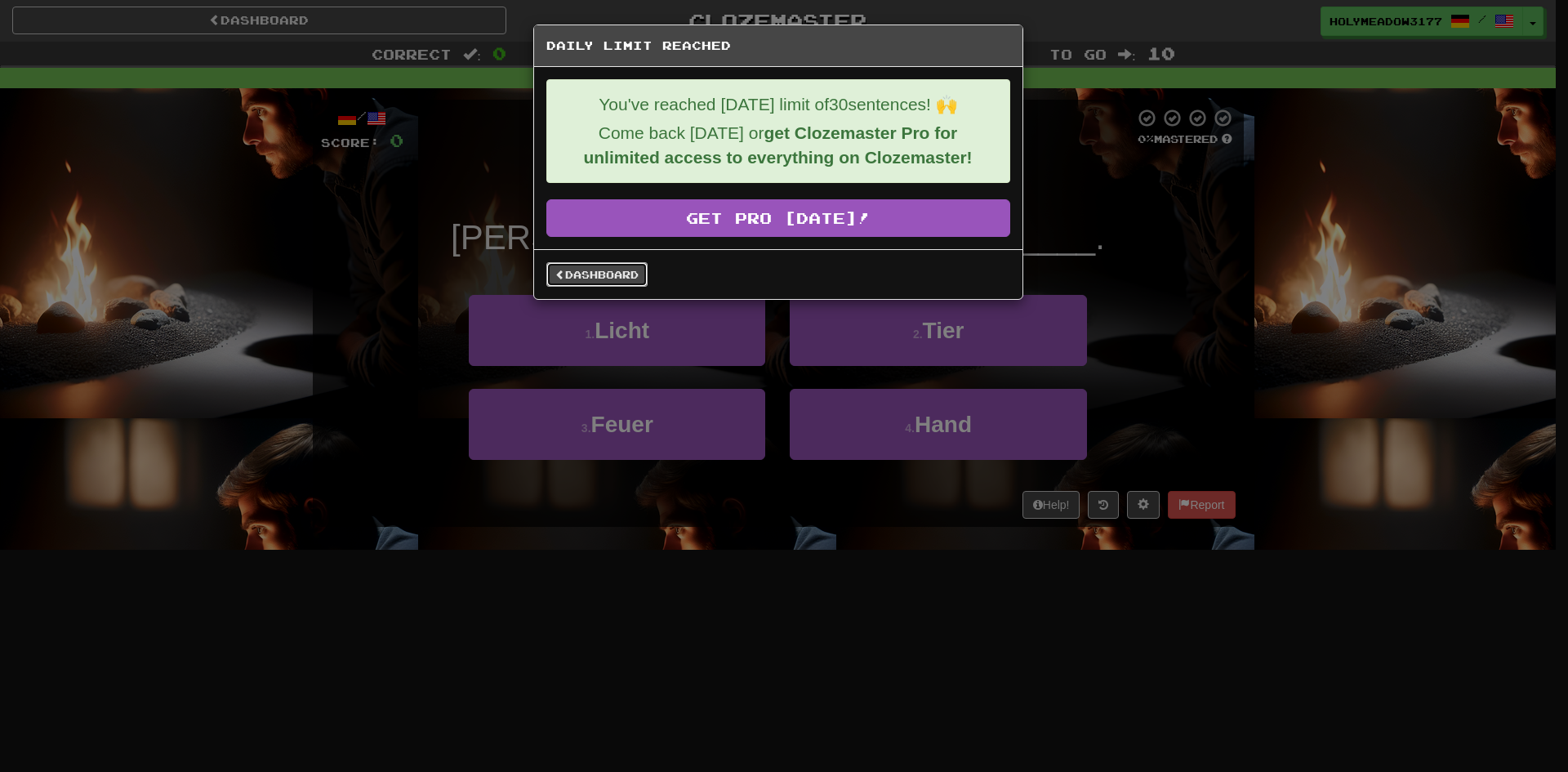
click at [572, 274] on link "Dashboard" at bounding box center [597, 274] width 101 height 25
